Goal: Task Accomplishment & Management: Use online tool/utility

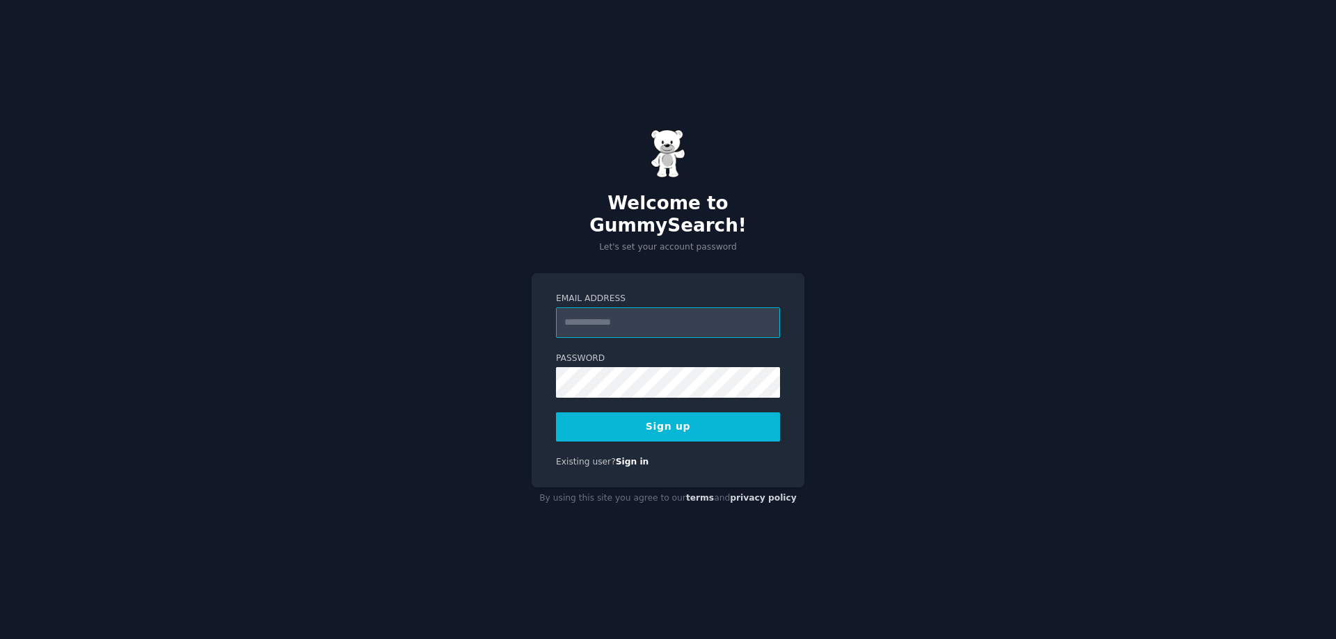
click at [660, 312] on input "Email Address" at bounding box center [668, 322] width 224 height 31
type input "**********"
click at [556, 413] on button "Sign up" at bounding box center [668, 427] width 224 height 29
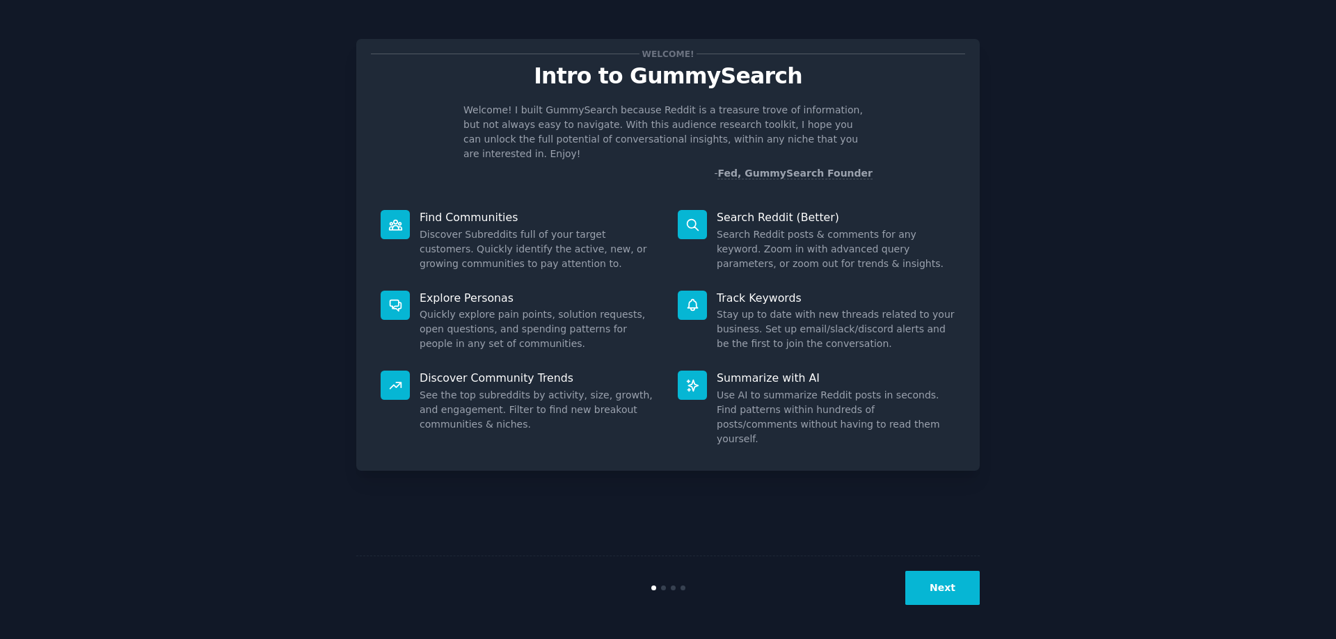
click at [952, 587] on button "Next" at bounding box center [942, 588] width 74 height 34
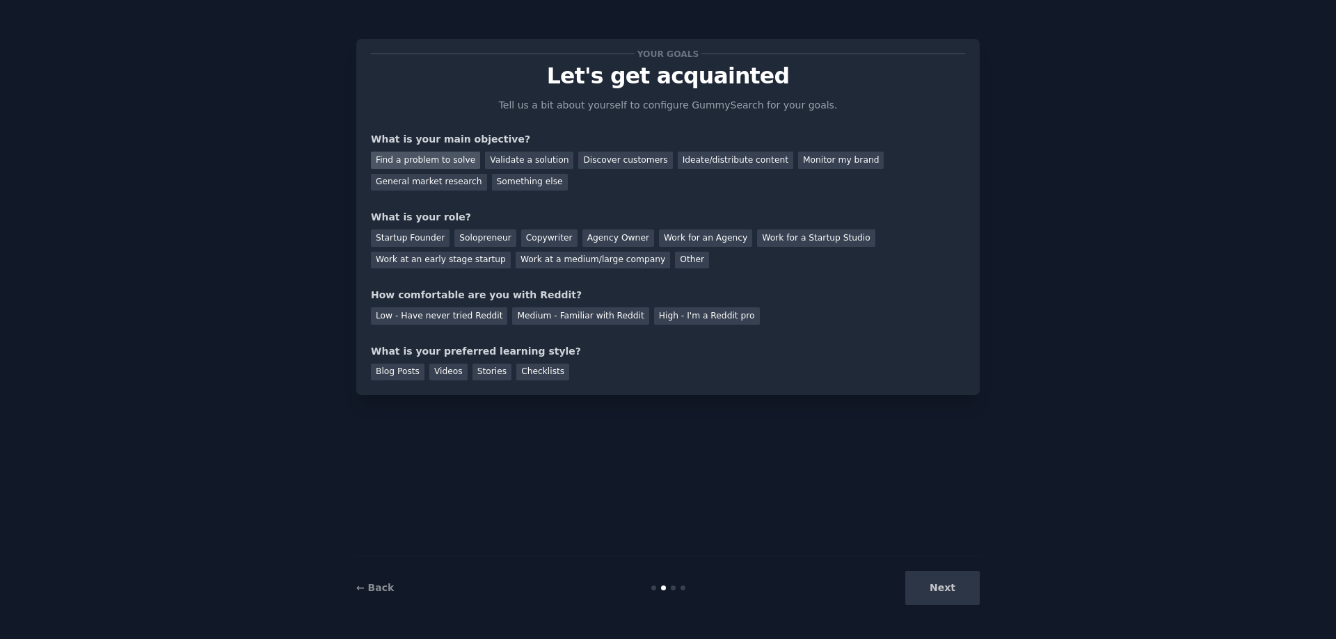
click at [408, 163] on div "Find a problem to solve" at bounding box center [425, 160] width 109 height 17
click at [491, 239] on div "Solopreneur" at bounding box center [484, 238] width 61 height 17
click at [576, 312] on div "Medium - Familiar with Reddit" at bounding box center [580, 315] width 136 height 17
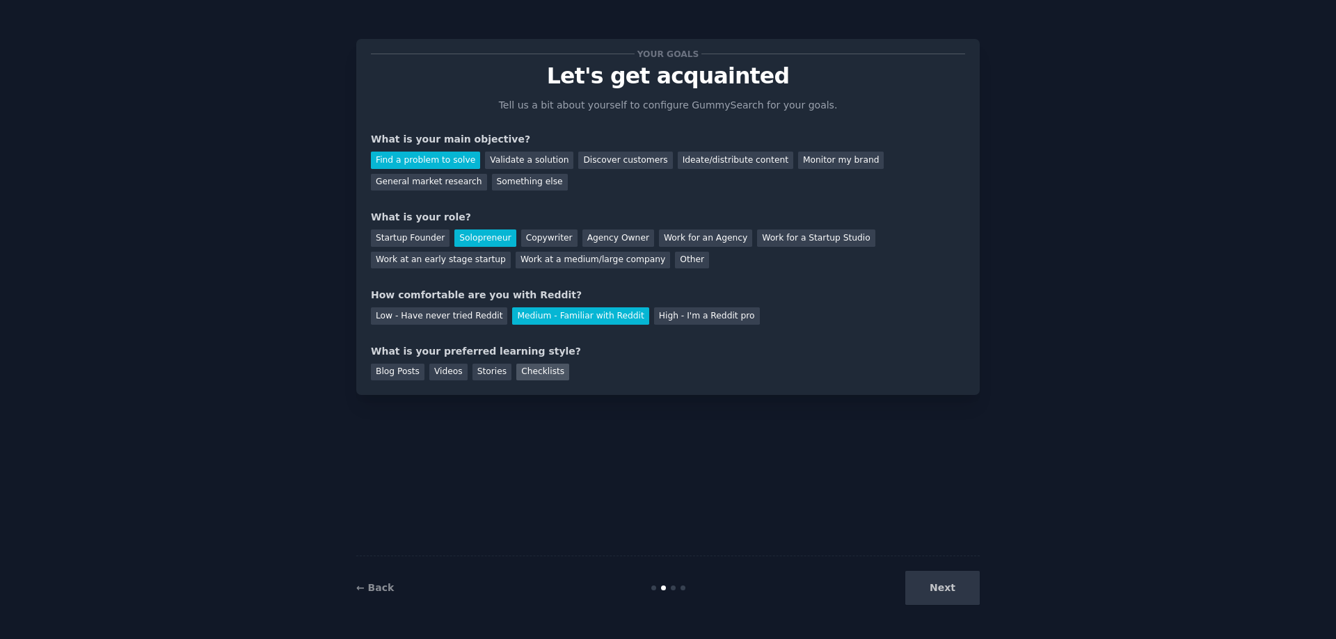
drag, startPoint x: 526, startPoint y: 369, endPoint x: 536, endPoint y: 372, distance: 10.8
click at [531, 370] on div "Checklists" at bounding box center [542, 372] width 53 height 17
click at [951, 594] on button "Next" at bounding box center [942, 588] width 74 height 34
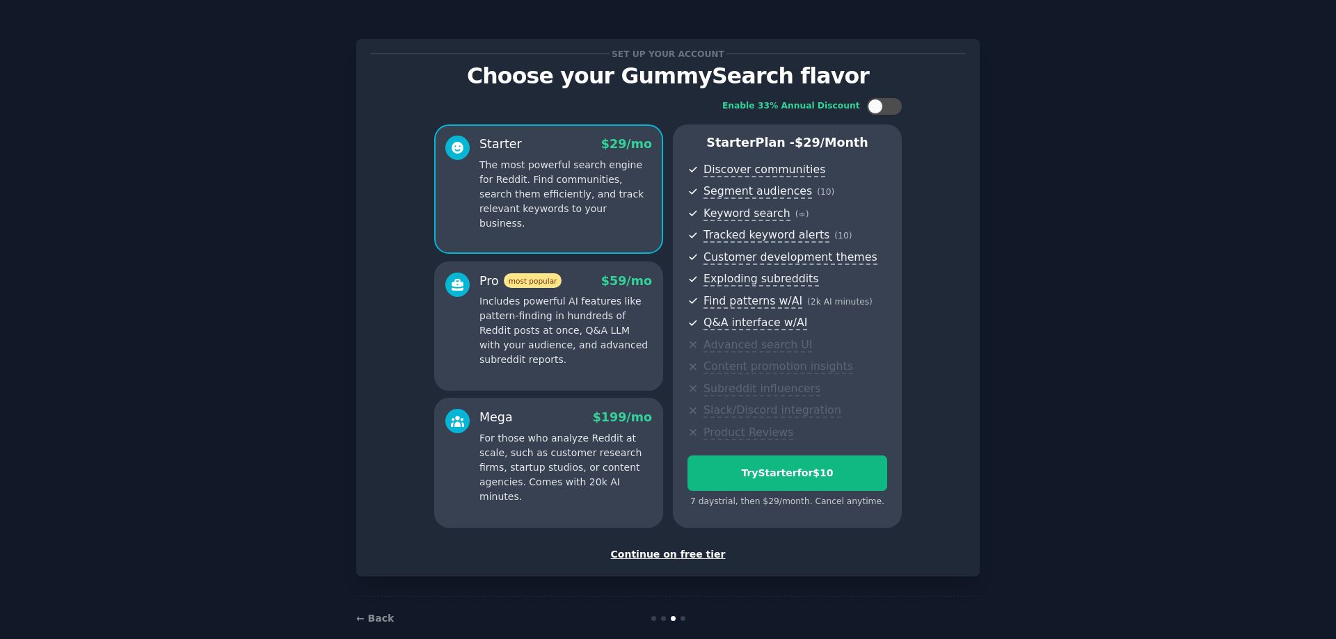
click at [696, 556] on div "Continue on free tier" at bounding box center [668, 554] width 594 height 15
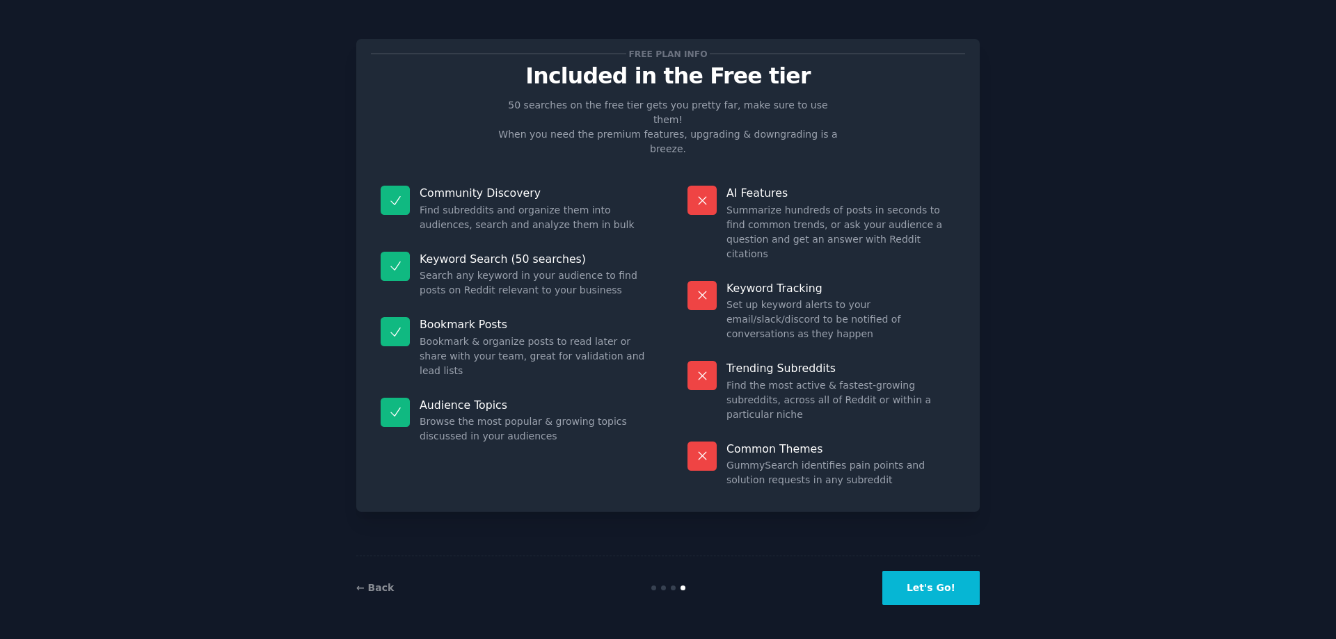
click at [950, 589] on button "Let's Go!" at bounding box center [930, 588] width 97 height 34
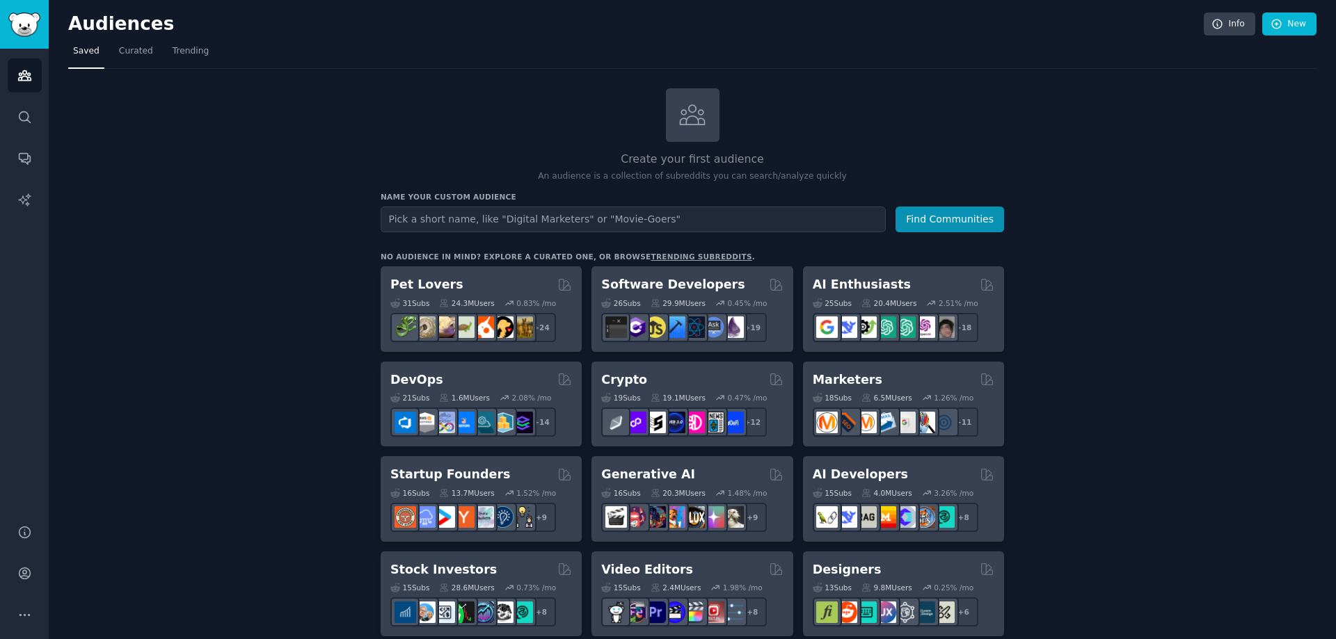
click at [676, 221] on input "text" at bounding box center [633, 220] width 505 height 26
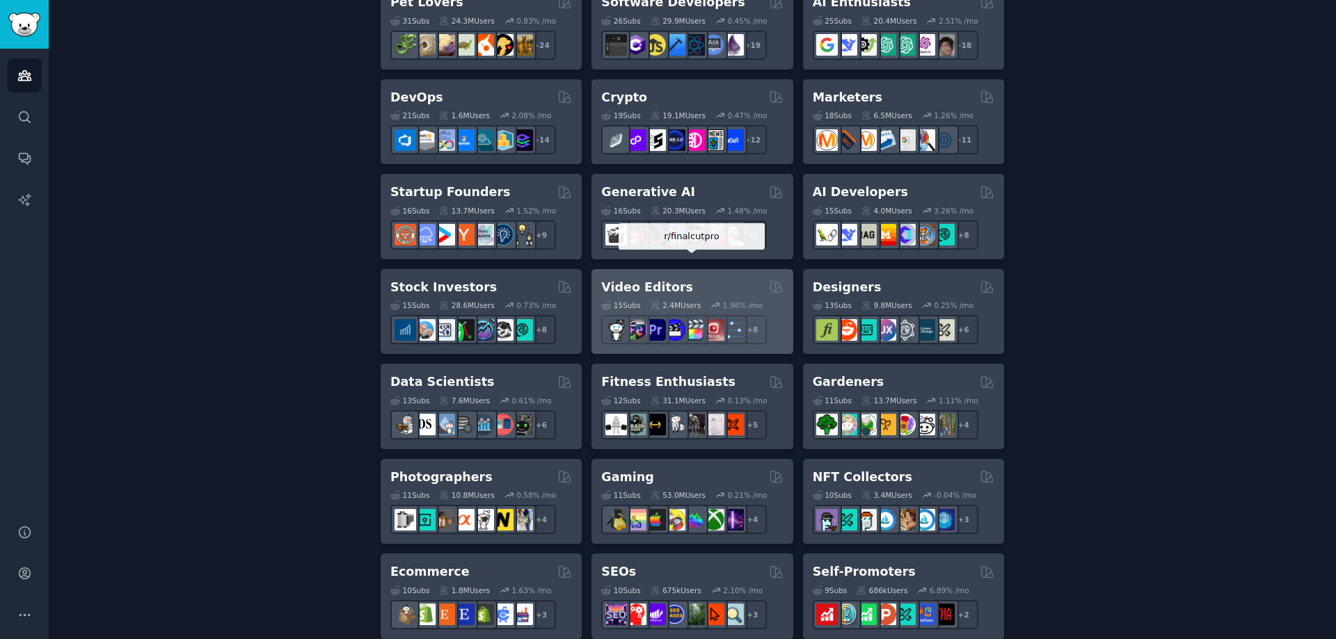
scroll to position [131, 0]
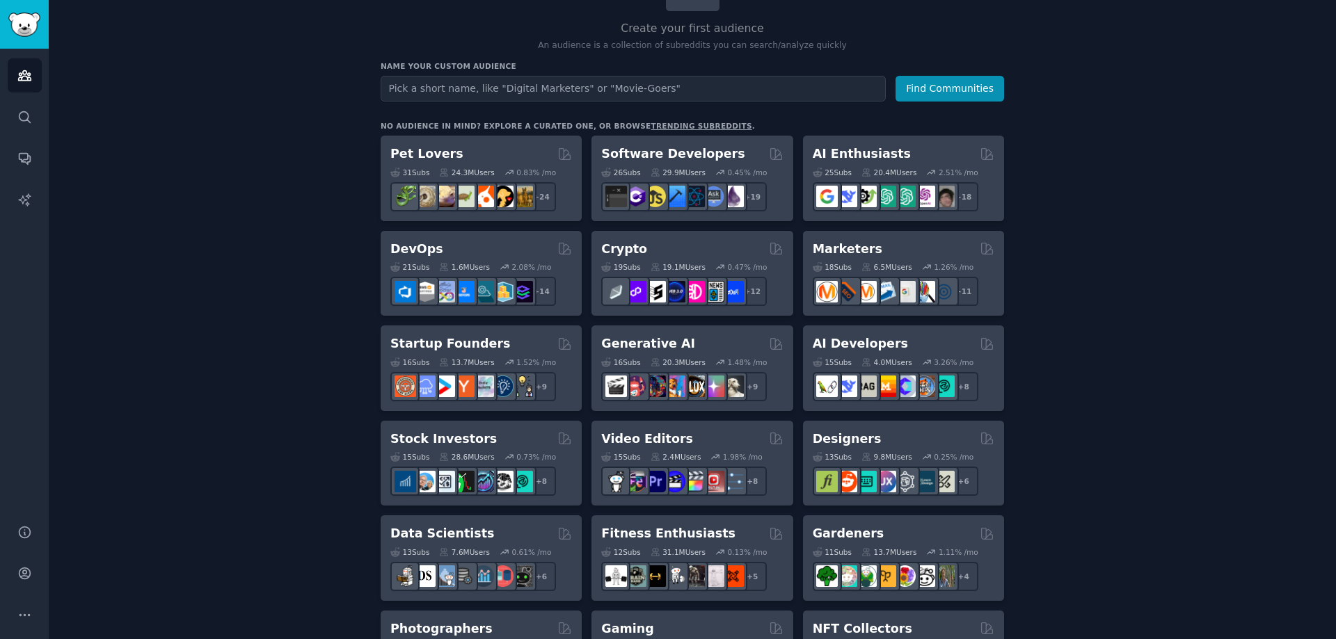
drag, startPoint x: 673, startPoint y: 83, endPoint x: 672, endPoint y: 95, distance: 11.9
click at [673, 86] on input "text" at bounding box center [633, 89] width 505 height 26
type input "movie goers"
click at [935, 79] on button "Find Communities" at bounding box center [949, 89] width 109 height 26
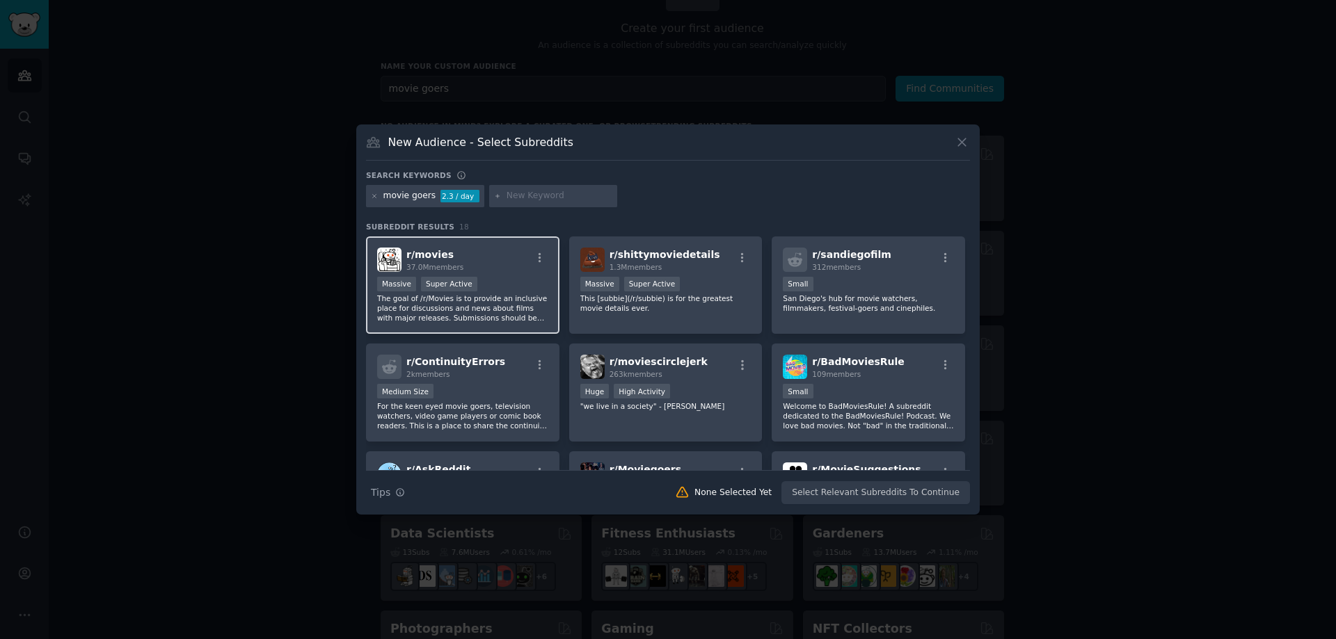
click at [438, 303] on p "The goal of /r/Movies is to provide an inclusive place for discussions and news…" at bounding box center [462, 308] width 171 height 29
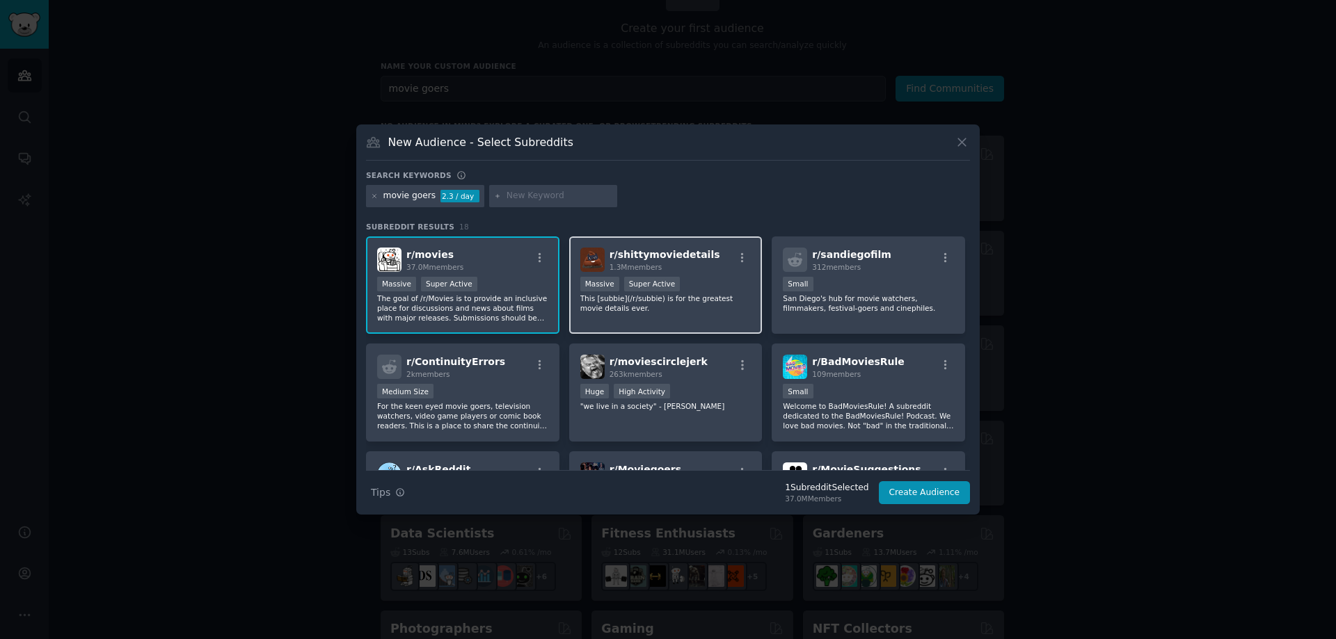
click at [671, 288] on div ">= 95th percentile for submissions / day Massive Super Active" at bounding box center [665, 285] width 171 height 17
click at [536, 254] on icon "button" at bounding box center [540, 258] width 13 height 13
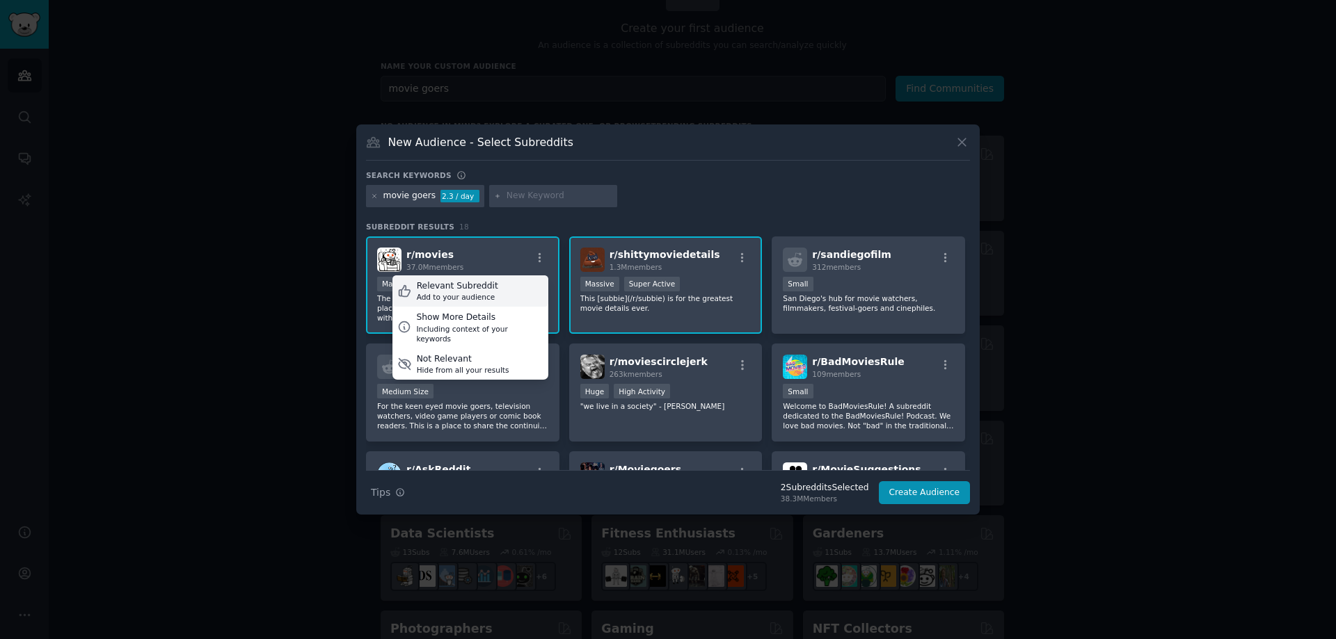
click at [499, 292] on div "Relevant Subreddit Add to your audience" at bounding box center [470, 291] width 156 height 32
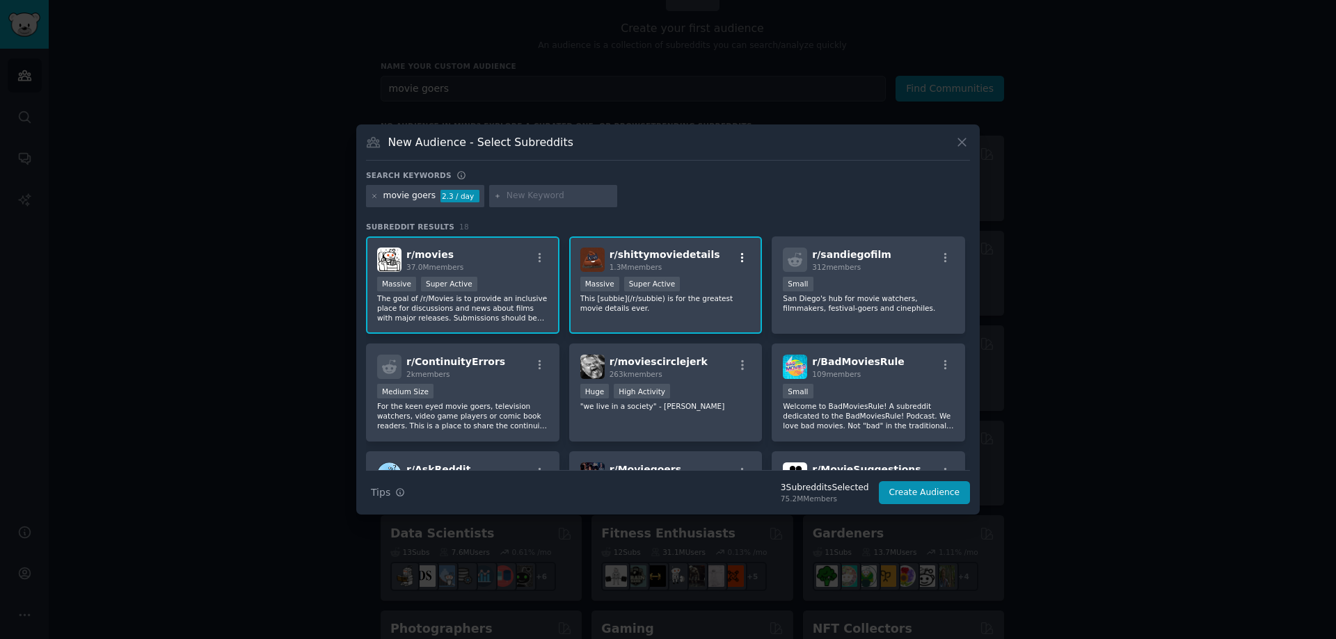
click at [742, 262] on icon "button" at bounding box center [742, 258] width 13 height 13
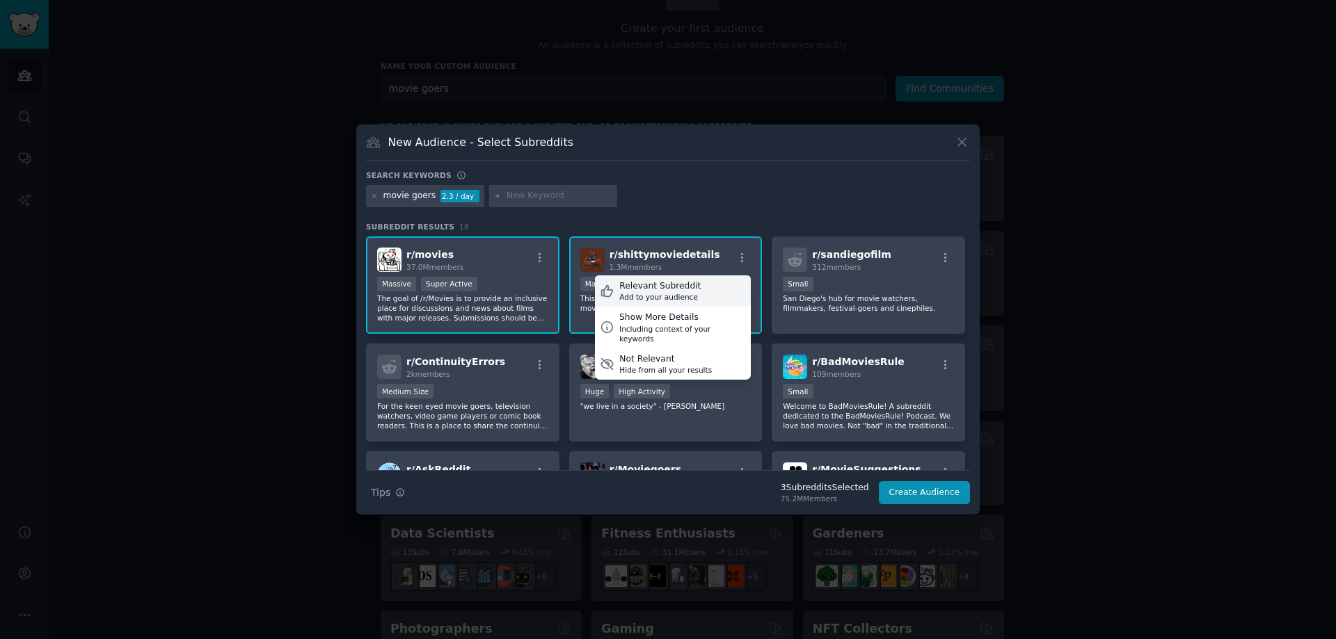
drag, startPoint x: 710, startPoint y: 287, endPoint x: 721, endPoint y: 285, distance: 12.0
click at [710, 287] on div "Relevant Subreddit Add to your audience" at bounding box center [673, 291] width 156 height 32
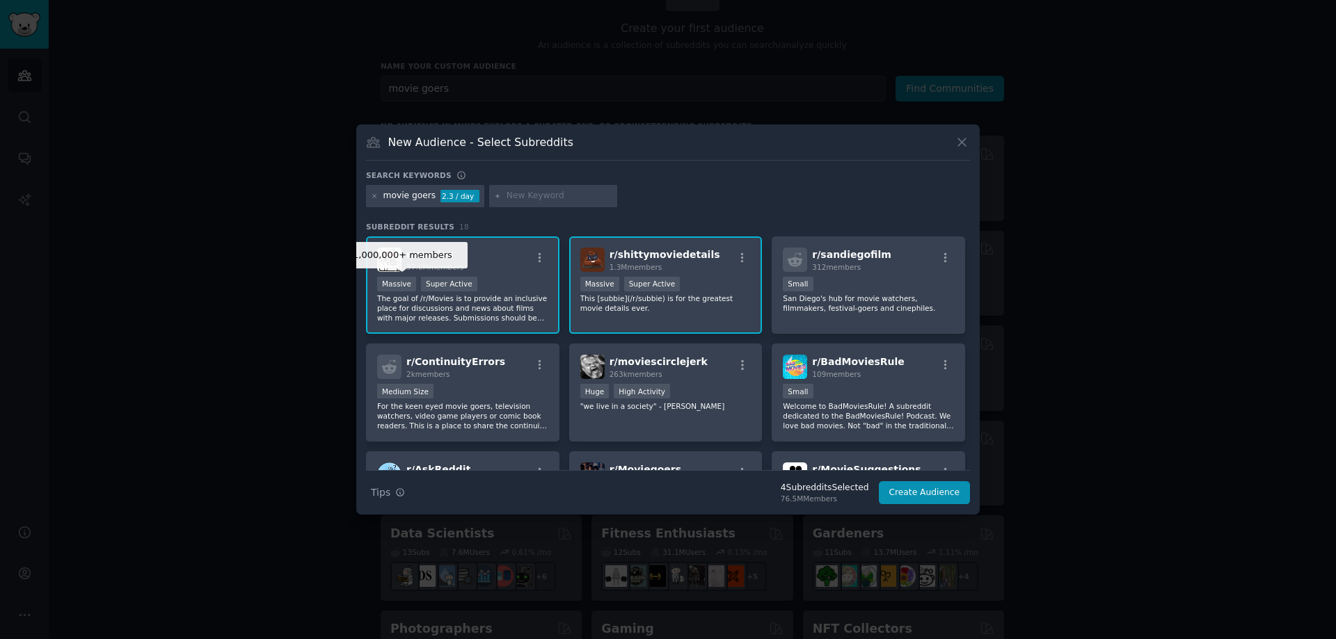
click at [393, 282] on div "Massive" at bounding box center [396, 284] width 39 height 15
click at [543, 296] on p "The goal of /r/Movies is to provide an inclusive place for discussions and news…" at bounding box center [462, 308] width 171 height 29
click at [545, 296] on p "The goal of /r/Movies is to provide an inclusive place for discussions and news…" at bounding box center [462, 308] width 171 height 29
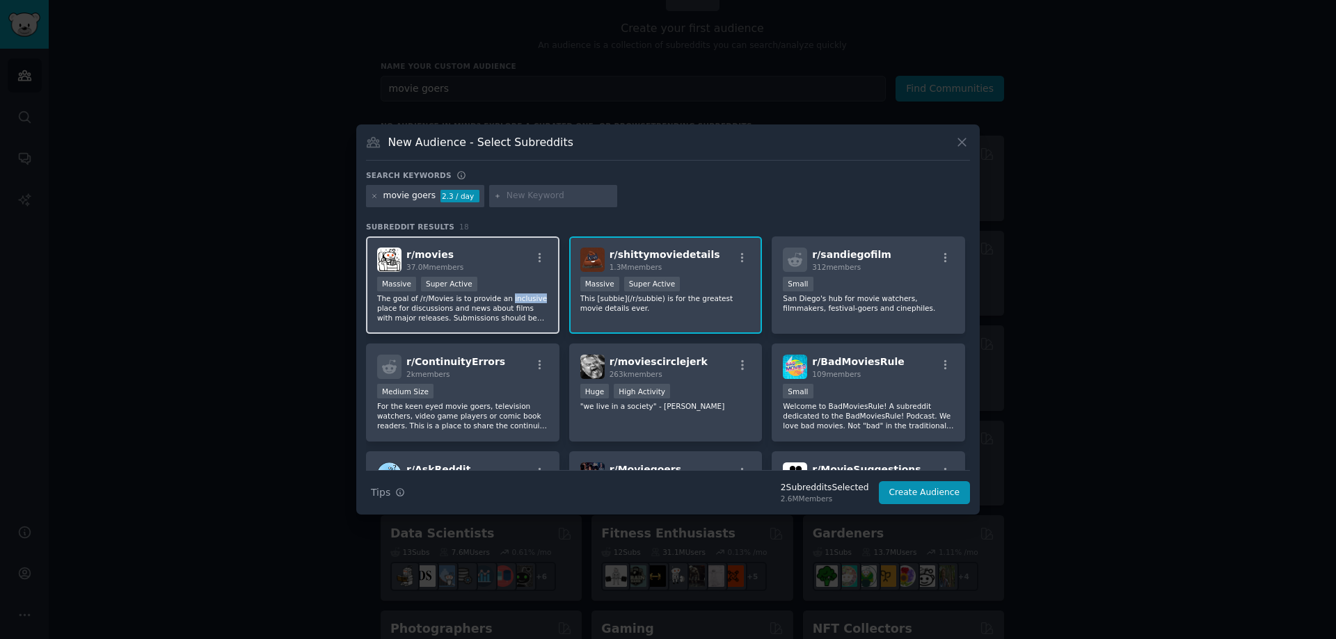
click at [544, 298] on p "The goal of /r/Movies is to provide an inclusive place for discussions and news…" at bounding box center [462, 308] width 171 height 29
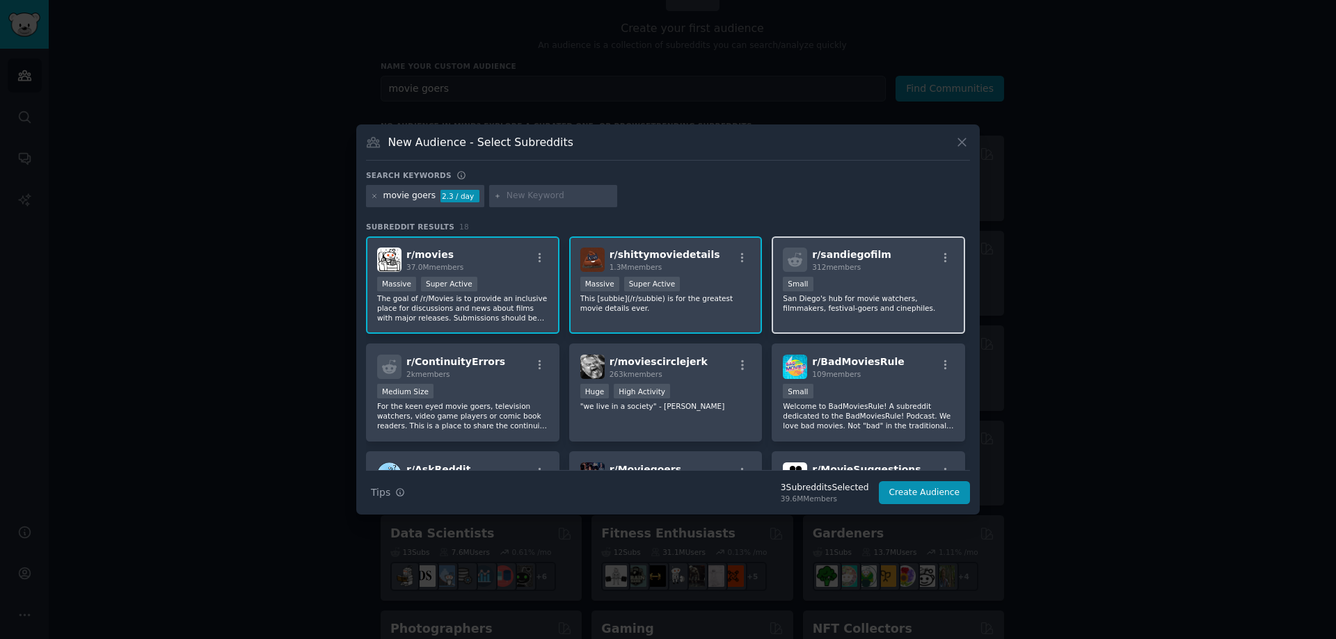
click at [909, 316] on div "r/ sandiegofilm 312 members Small [GEOGRAPHIC_DATA]'s hub for movie watchers, f…" at bounding box center [868, 286] width 193 height 98
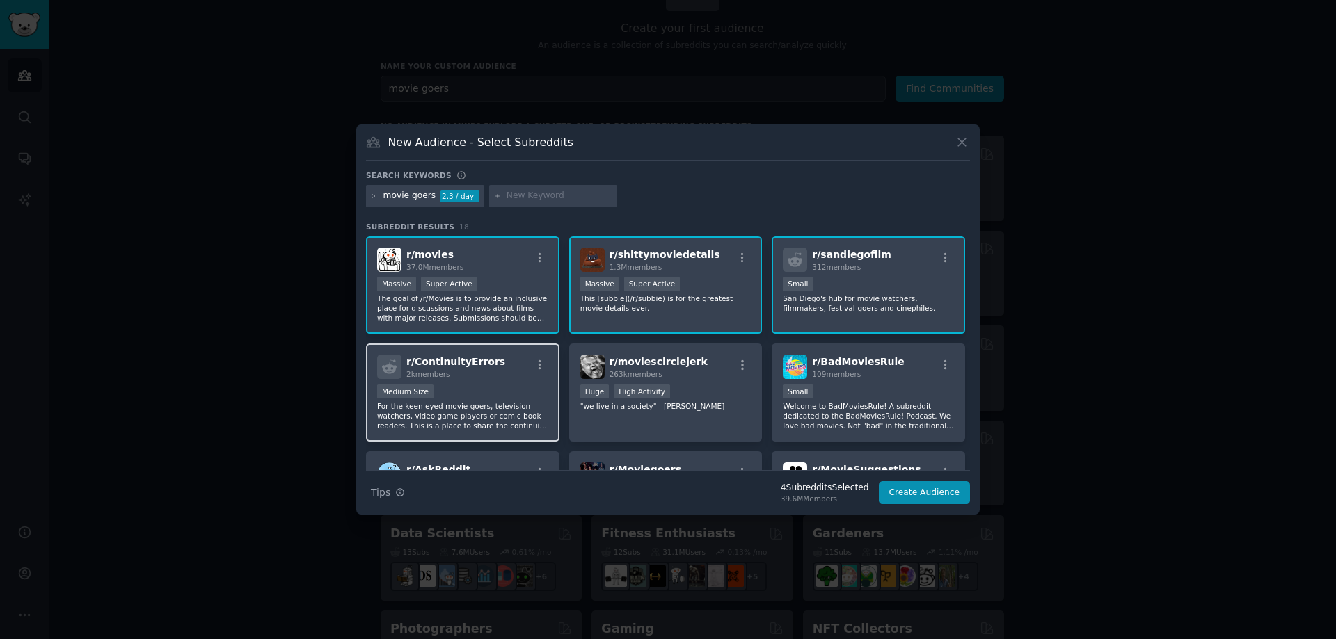
click at [534, 402] on p "For the keen eyed movie goers, television watchers, video game players or comic…" at bounding box center [462, 415] width 171 height 29
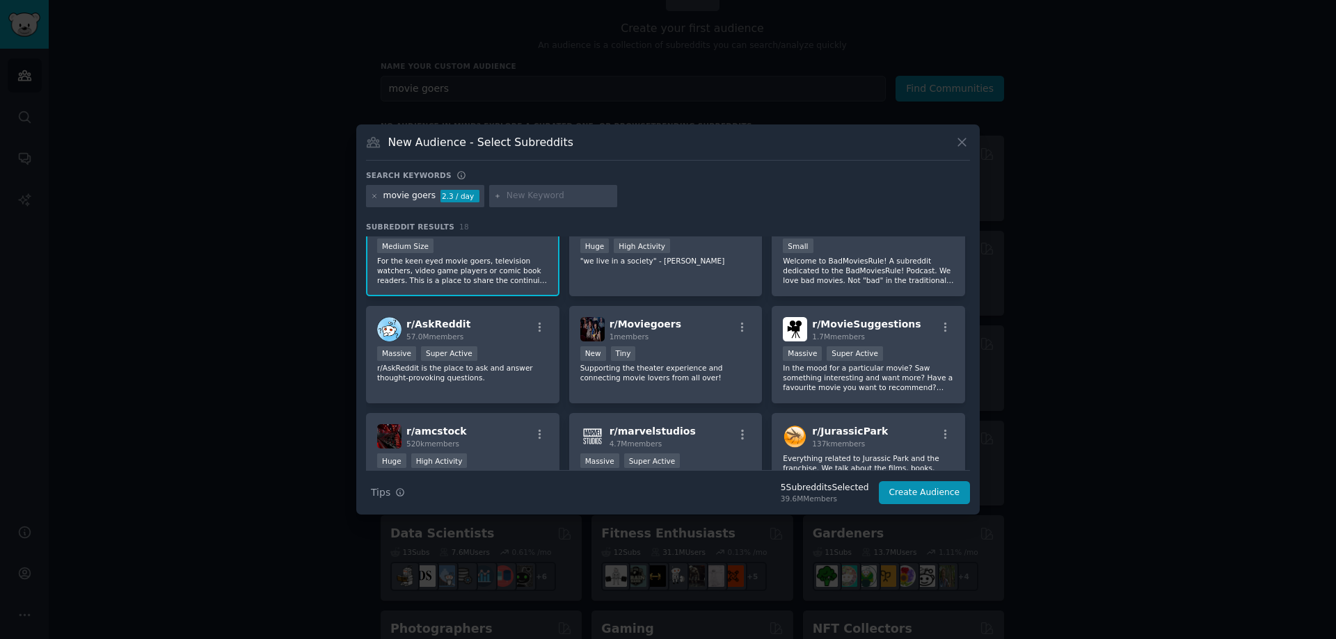
scroll to position [139, 0]
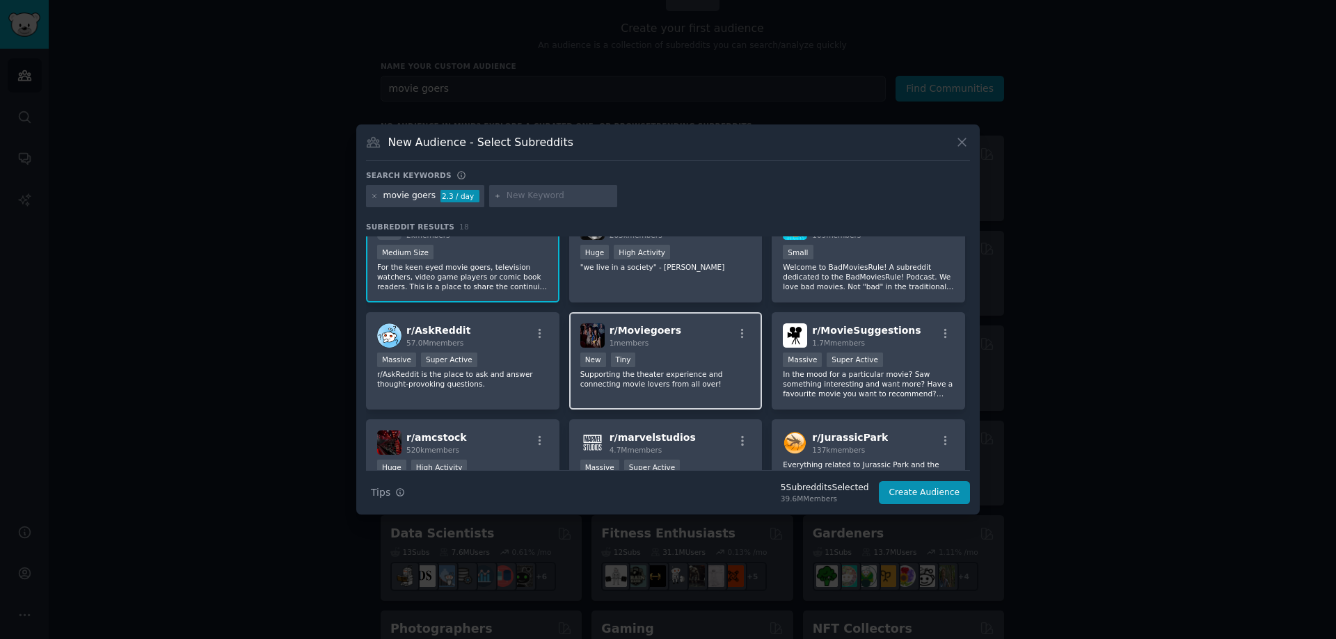
click at [687, 345] on div "r/ Moviegoers 1 members" at bounding box center [665, 335] width 171 height 24
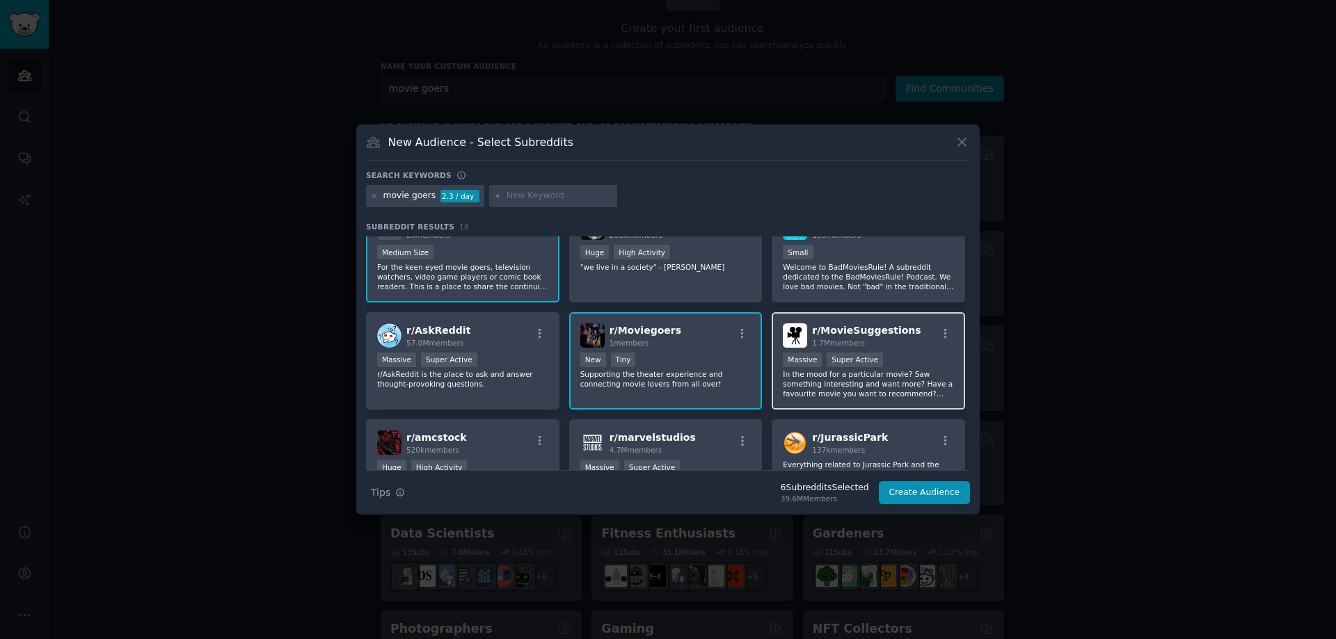
drag, startPoint x: 943, startPoint y: 381, endPoint x: 945, endPoint y: 395, distance: 14.1
click at [943, 383] on p "In the mood for a particular movie? Saw something interesting and want more? Ha…" at bounding box center [868, 383] width 171 height 29
drag, startPoint x: 935, startPoint y: 490, endPoint x: 945, endPoint y: 490, distance: 10.4
click at [936, 490] on button "Create Audience" at bounding box center [925, 493] width 92 height 24
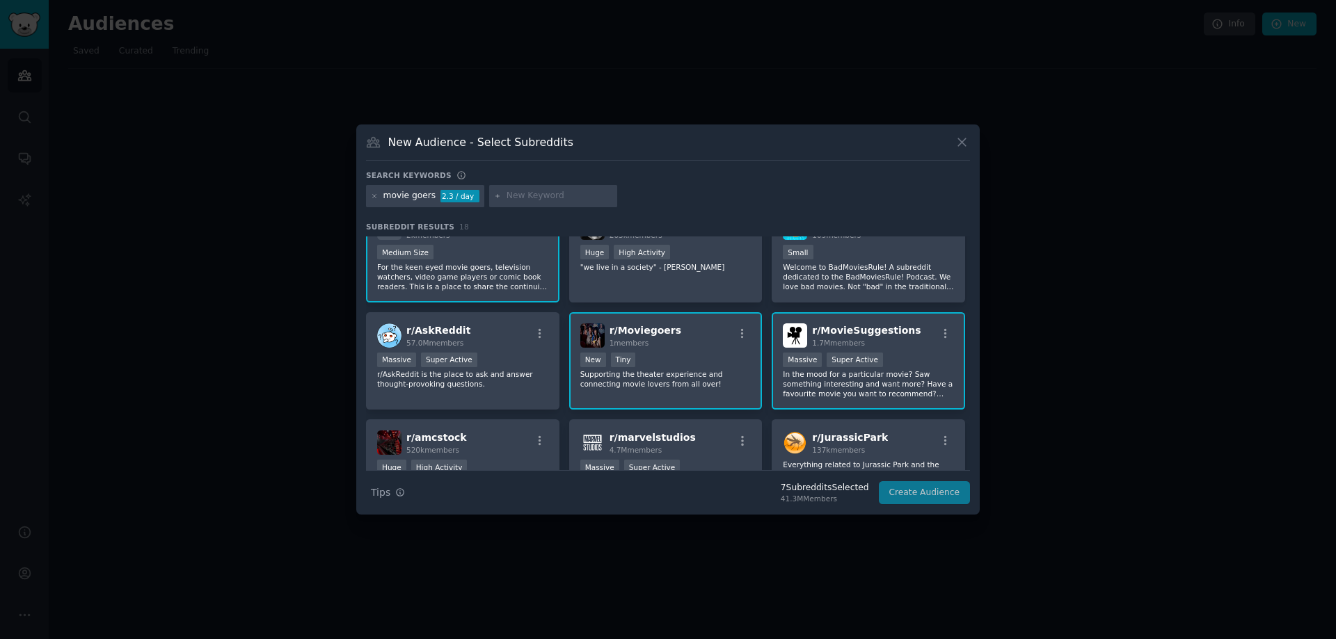
scroll to position [0, 0]
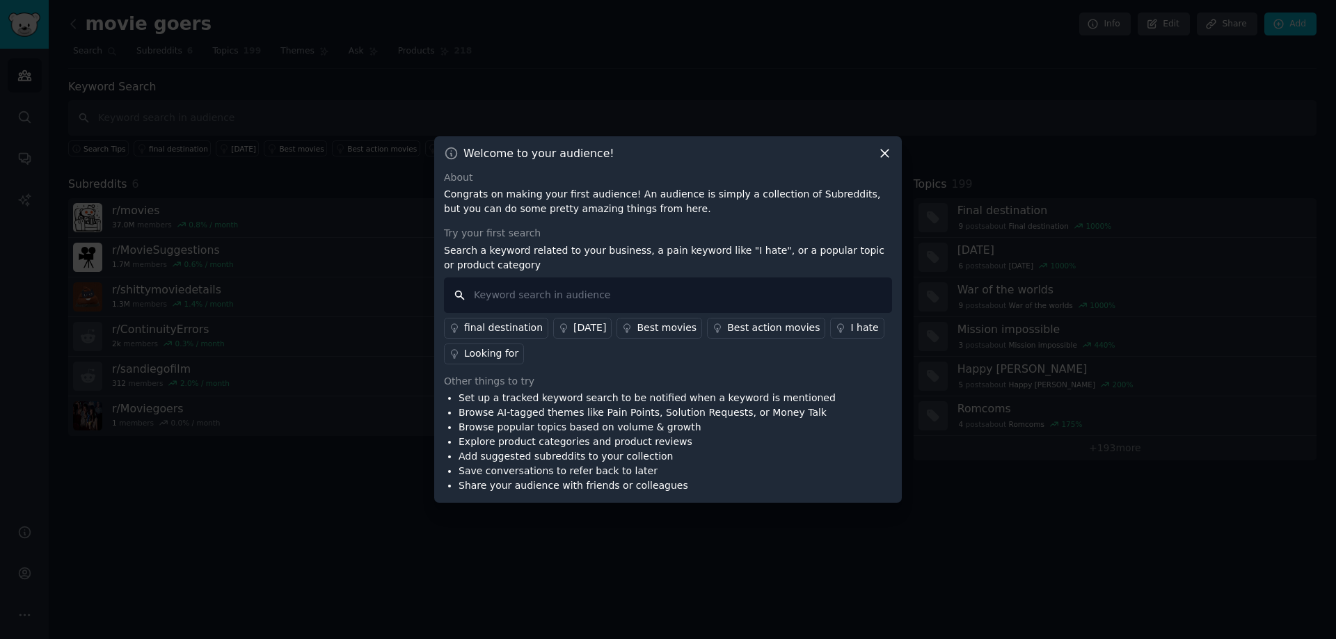
click at [625, 299] on input "text" at bounding box center [668, 295] width 448 height 35
type input "indian movies"
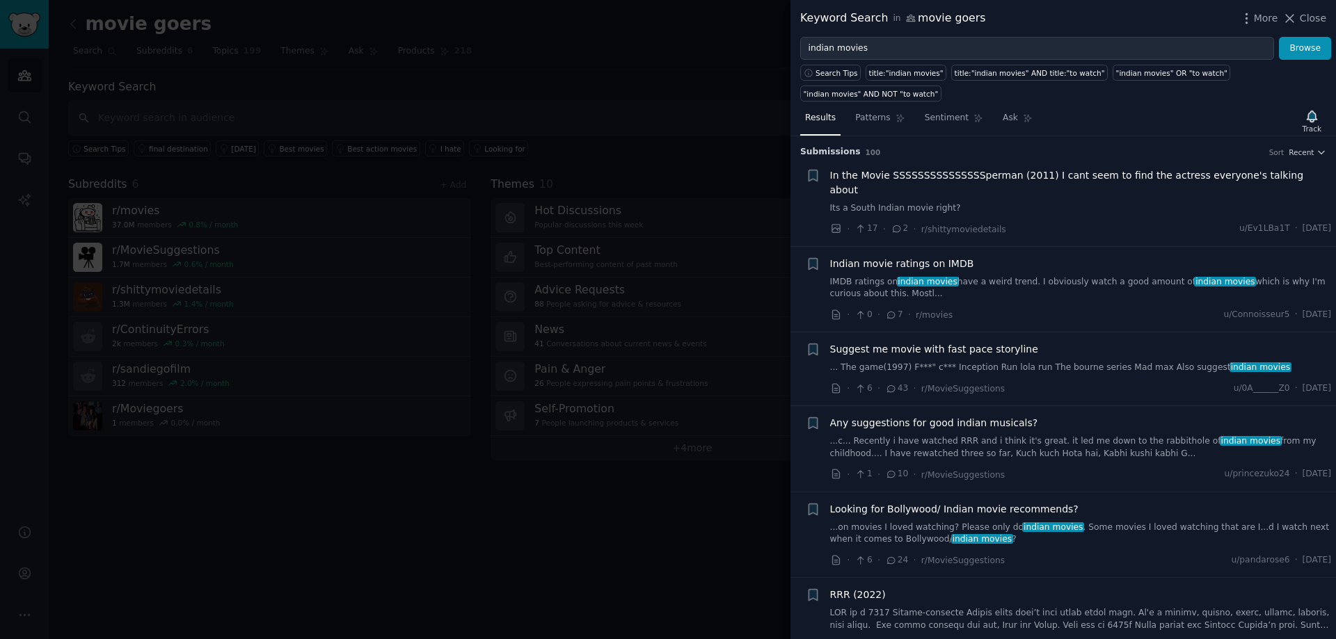
click at [952, 168] on span "In the Movie SSSSSSSSSSSSSSSperman (2011) I cant seem to find the actress every…" at bounding box center [1081, 182] width 502 height 29
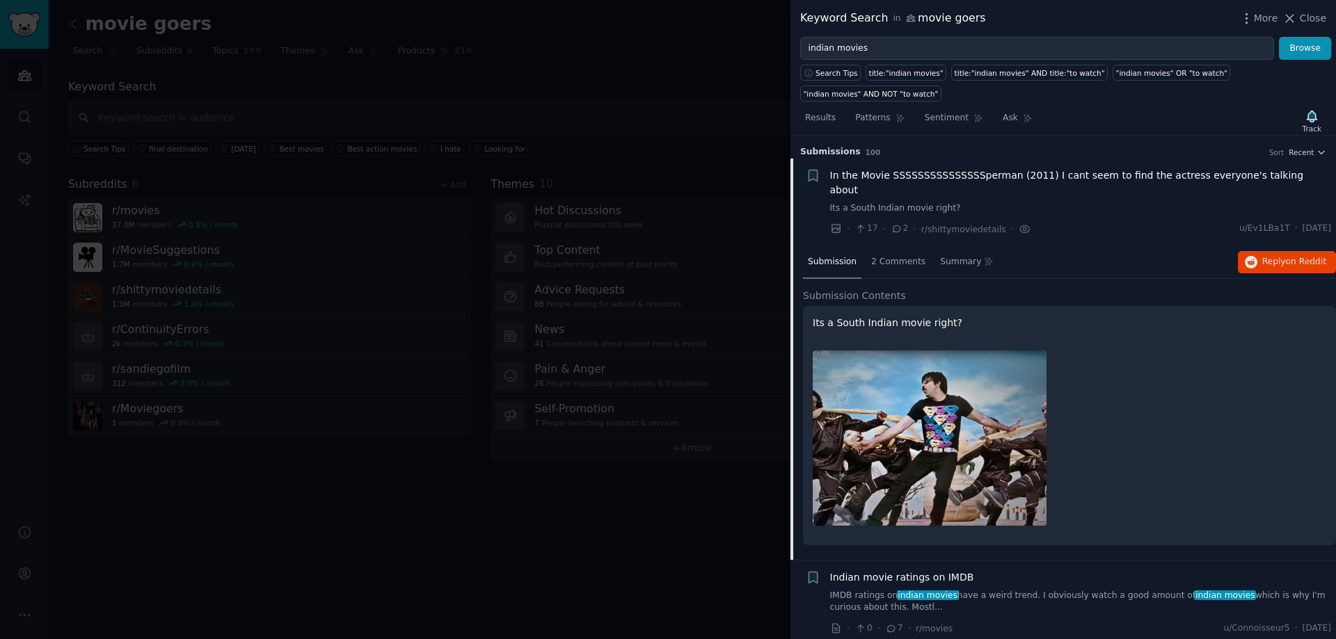
scroll to position [22, 0]
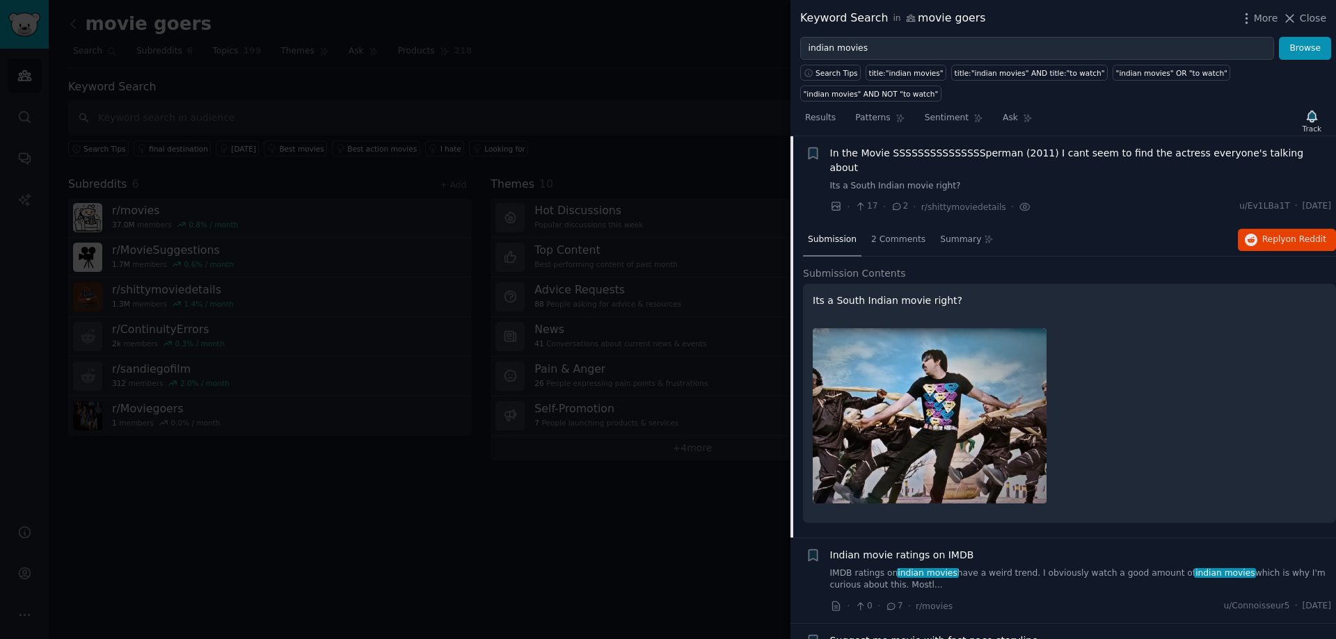
click at [886, 146] on span "In the Movie SSSSSSSSSSSSSSSperman (2011) I cant seem to find the actress every…" at bounding box center [1081, 160] width 502 height 29
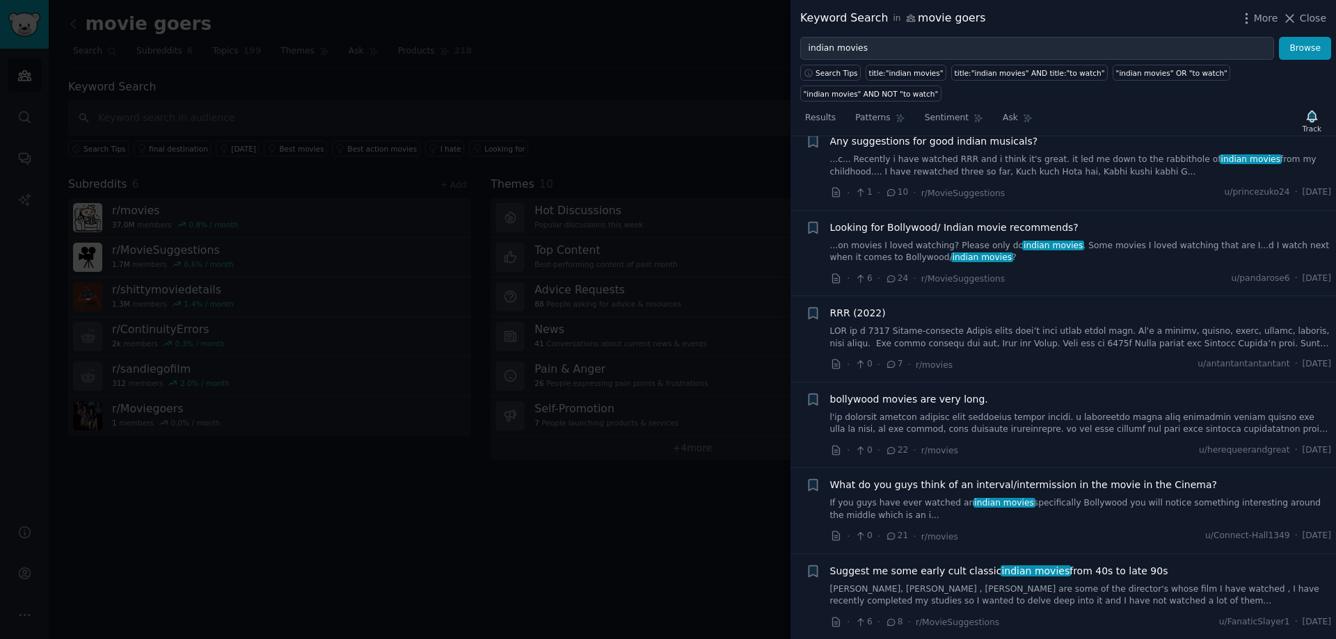
scroll to position [370, 0]
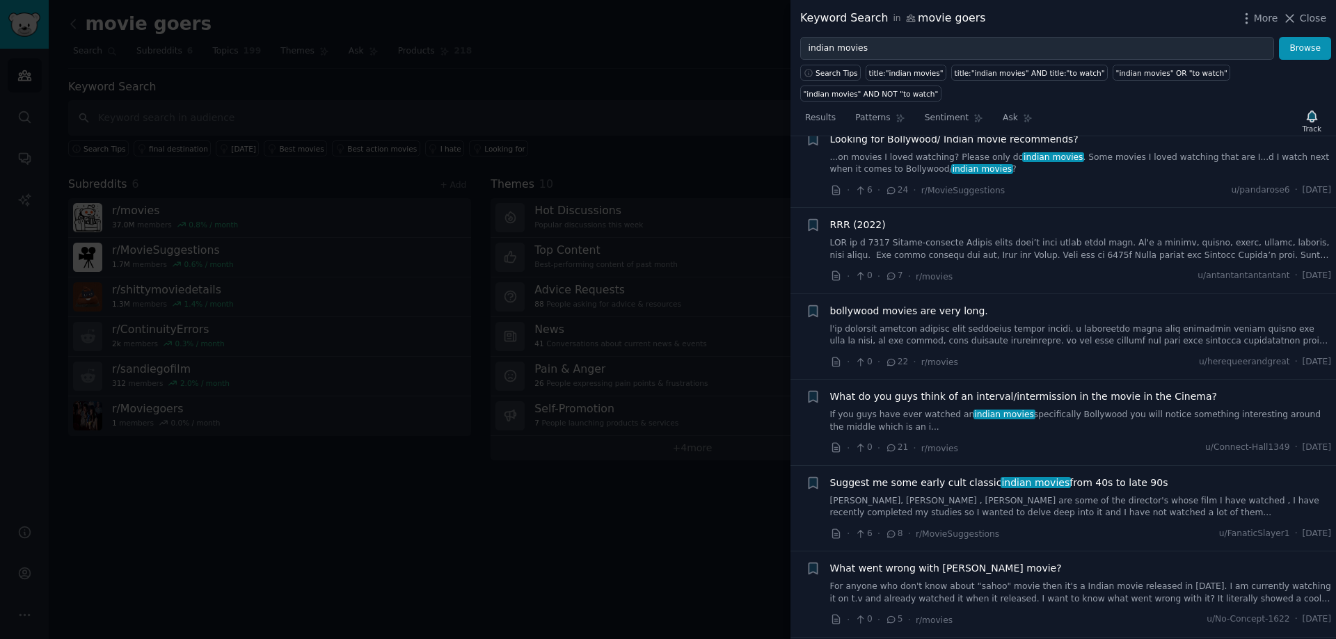
click at [974, 323] on link at bounding box center [1081, 335] width 502 height 24
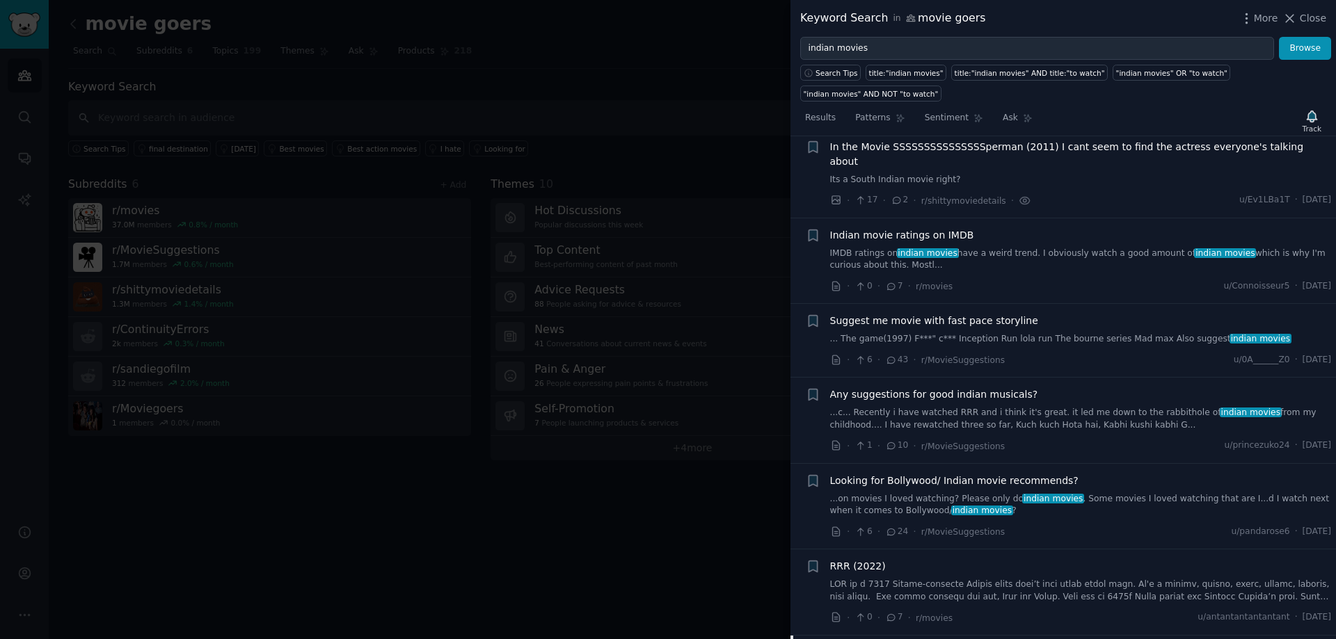
scroll to position [26, 0]
